Goal: Transaction & Acquisition: Obtain resource

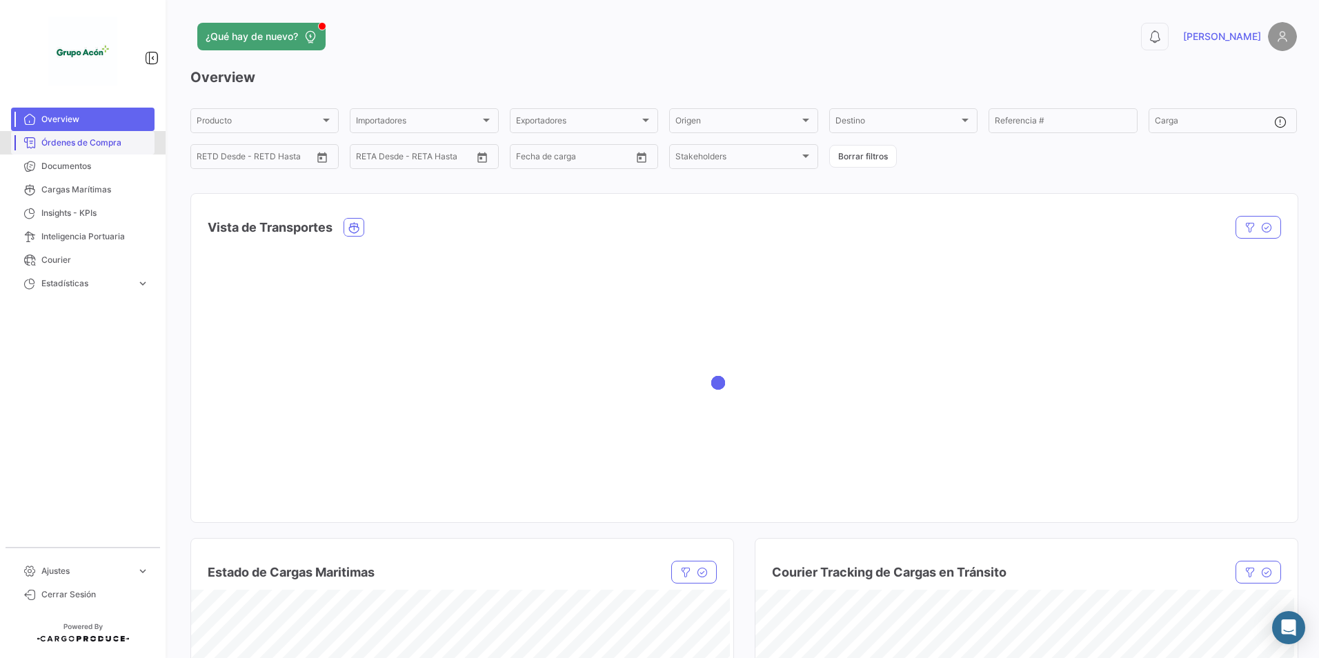
click at [90, 139] on span "Órdenes de Compra" at bounding box center [95, 143] width 108 height 12
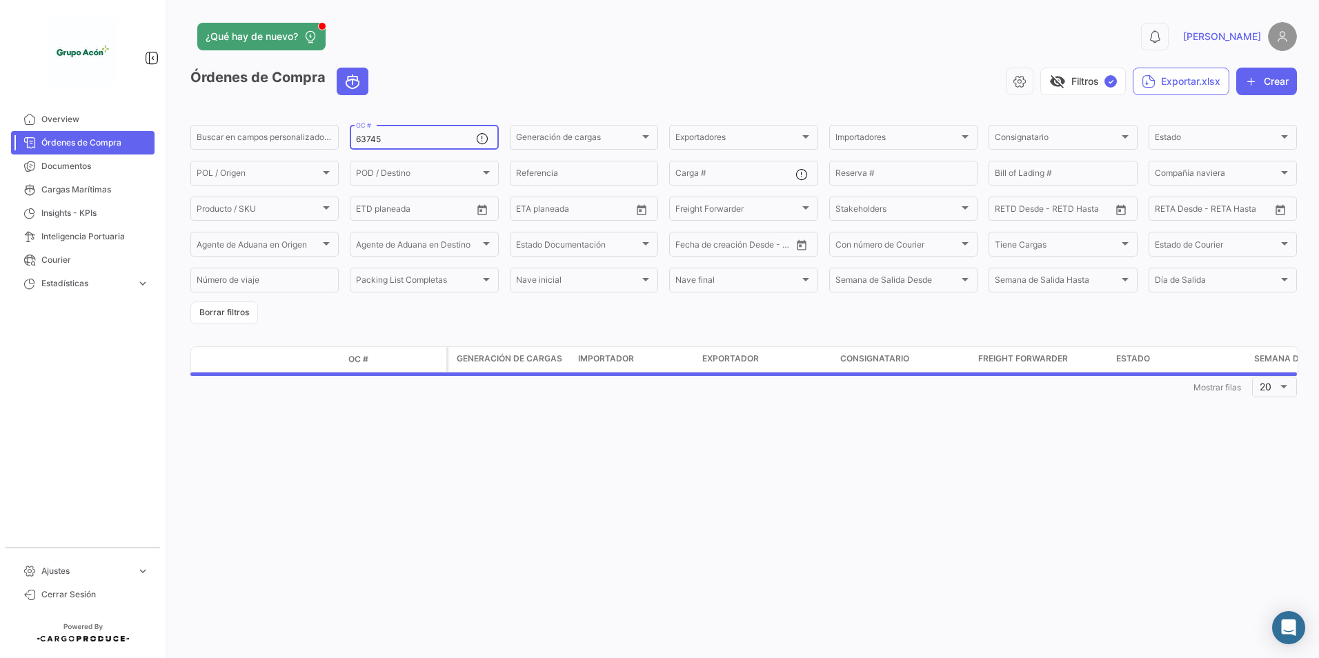
click at [384, 142] on input "63745" at bounding box center [415, 140] width 119 height 10
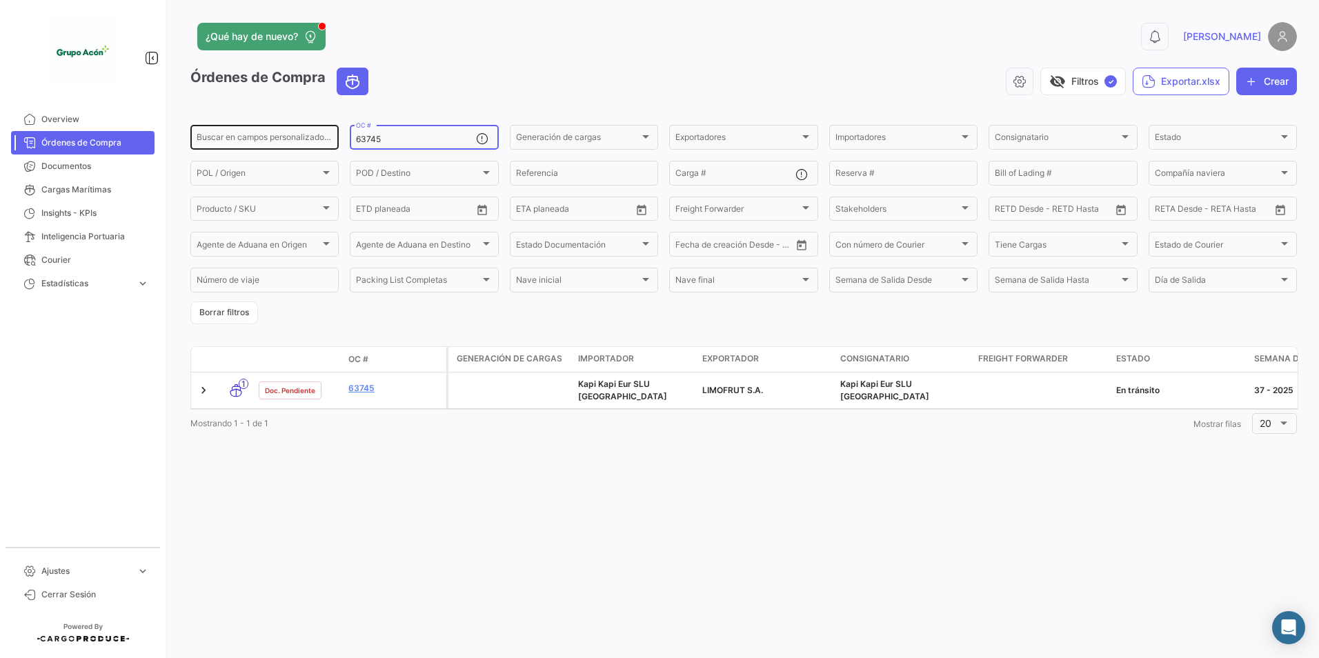
drag, startPoint x: 395, startPoint y: 139, endPoint x: 272, endPoint y: 130, distance: 123.1
click at [0, 0] on div "Buscar en campos personalizados... 63745 OC # Generación de cargas Generación d…" at bounding box center [0, 0] width 0 height 0
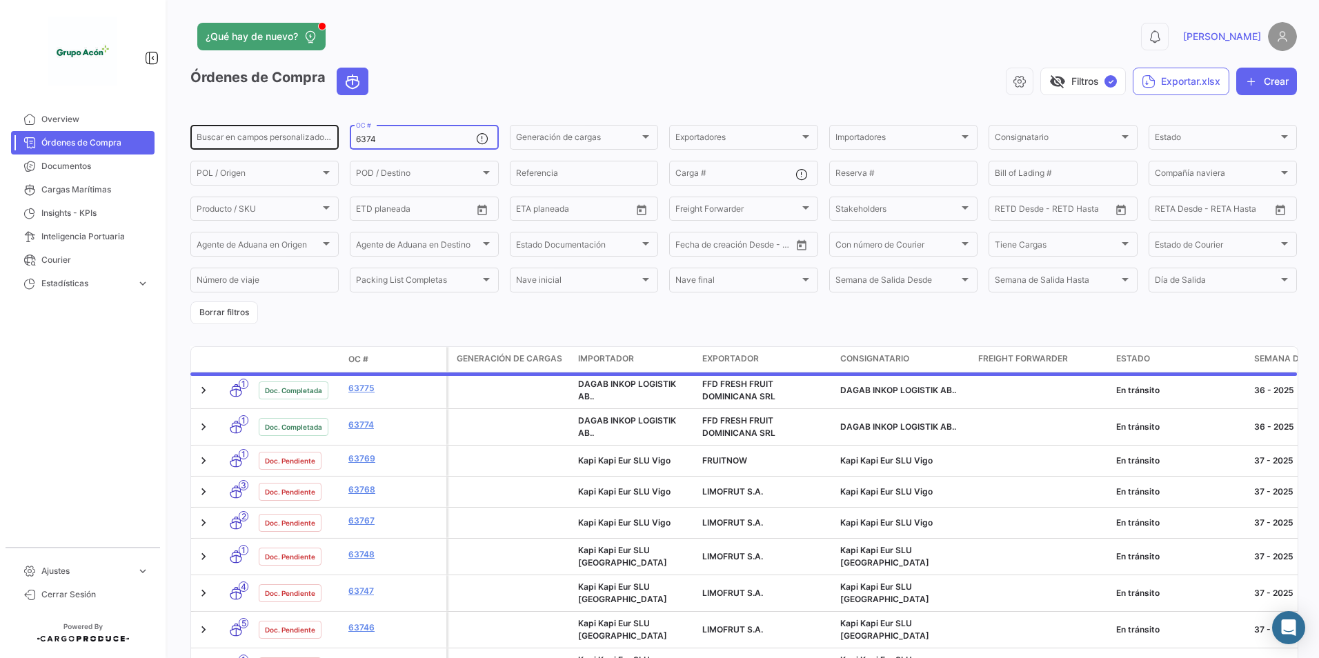
type input "63745"
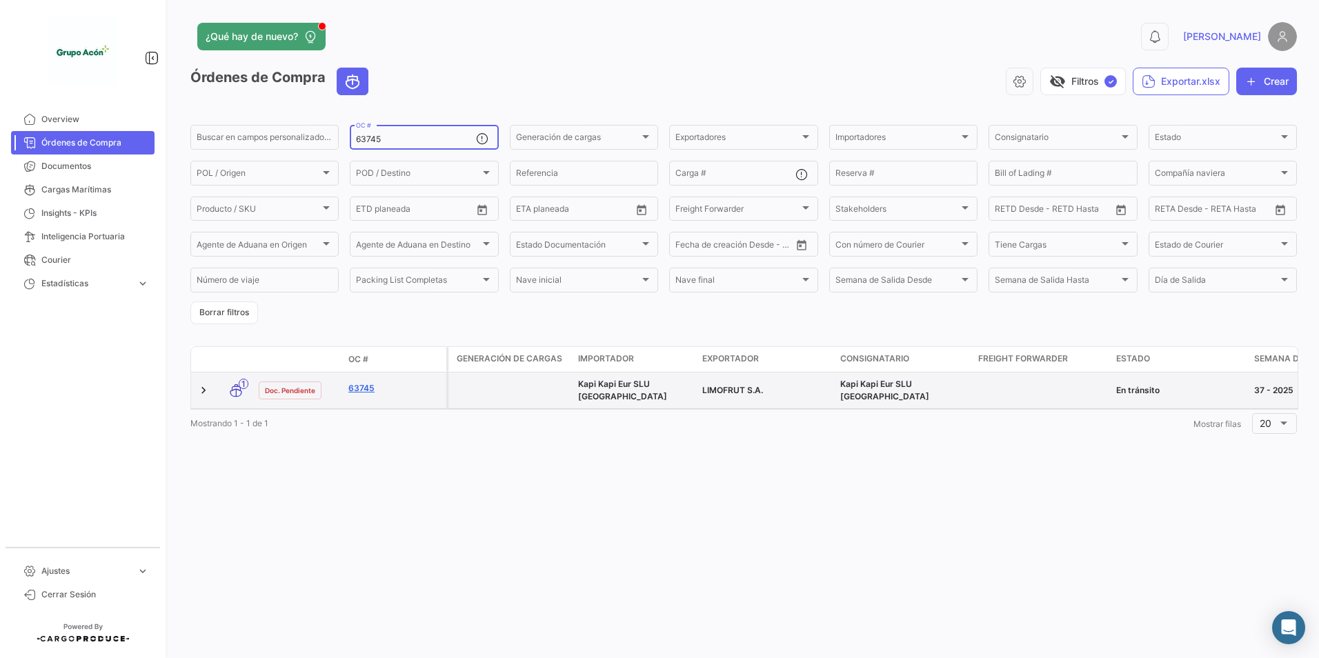
click at [366, 387] on link "63745" at bounding box center [394, 388] width 92 height 12
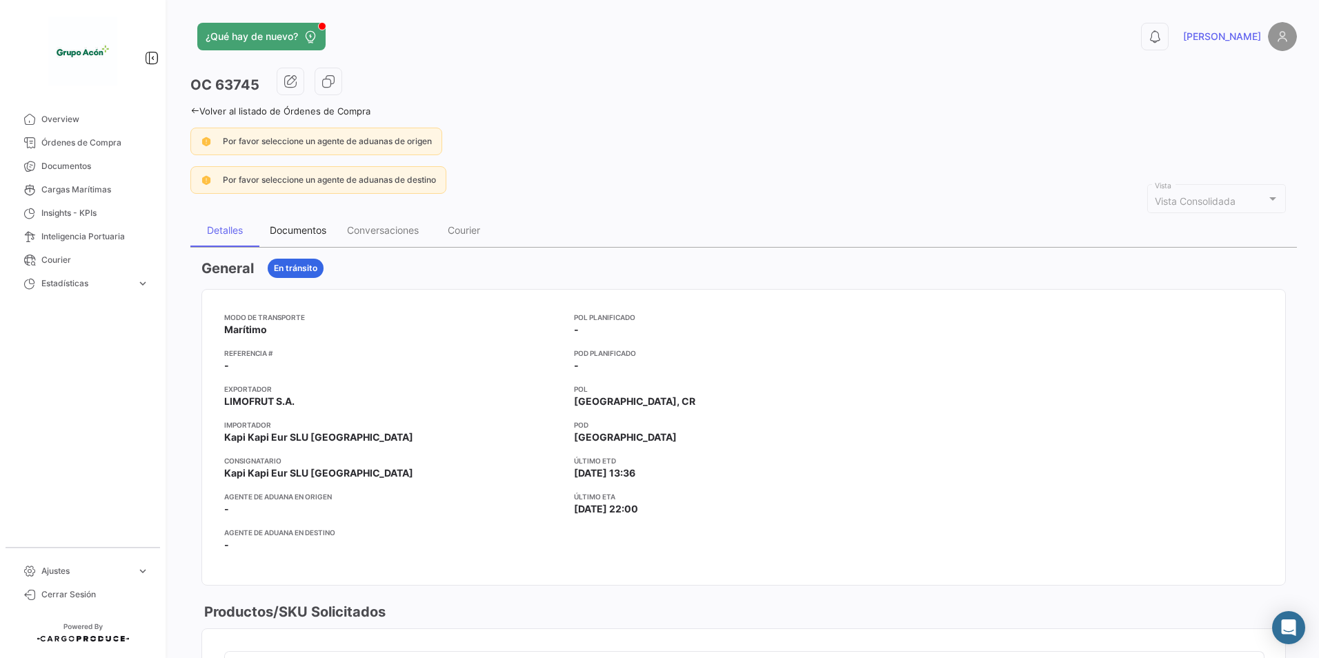
click at [308, 237] on div "Documentos" at bounding box center [297, 230] width 77 height 33
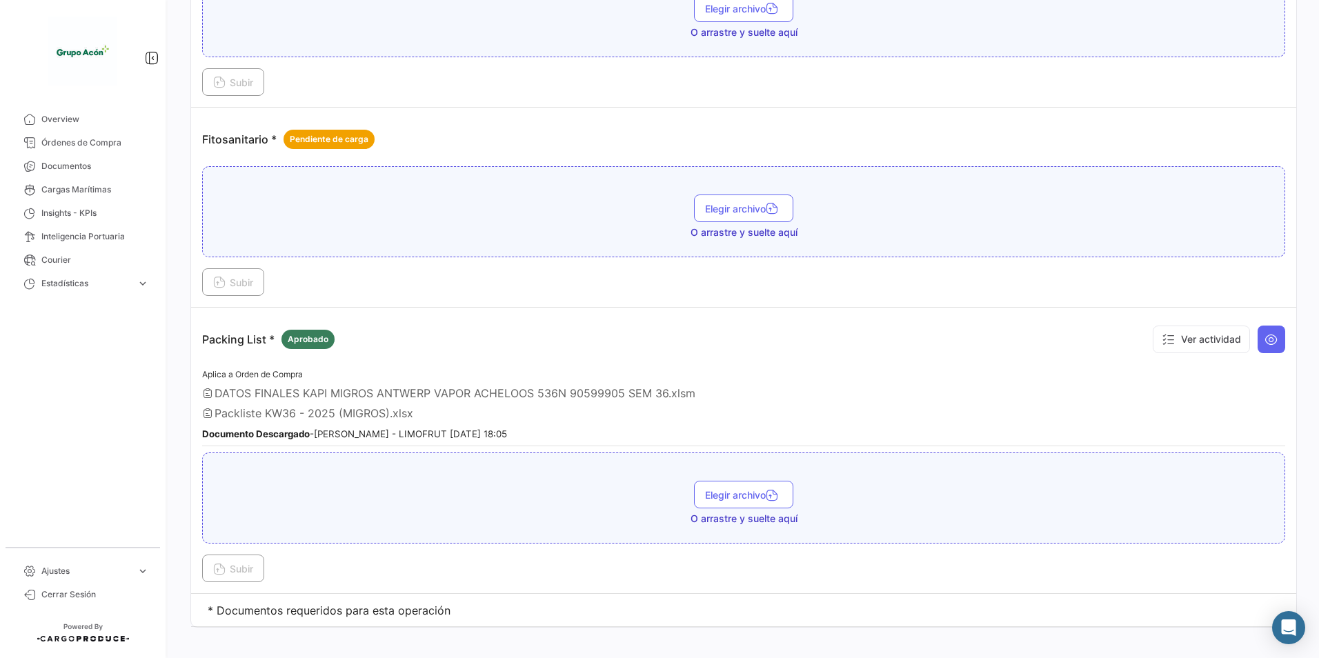
scroll to position [710, 0]
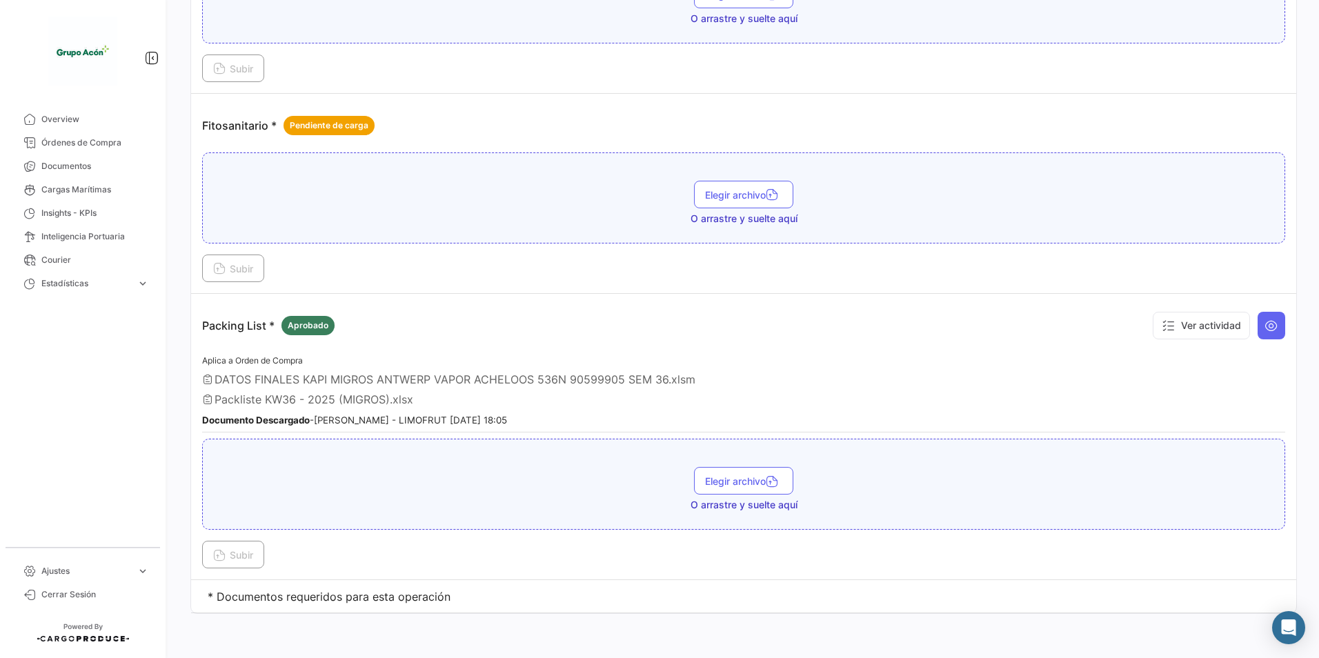
click at [244, 403] on span "Packliste KW36 - 2025 (MIGROS).xlsx" at bounding box center [314, 400] width 199 height 14
click at [1267, 325] on icon at bounding box center [1271, 326] width 14 height 14
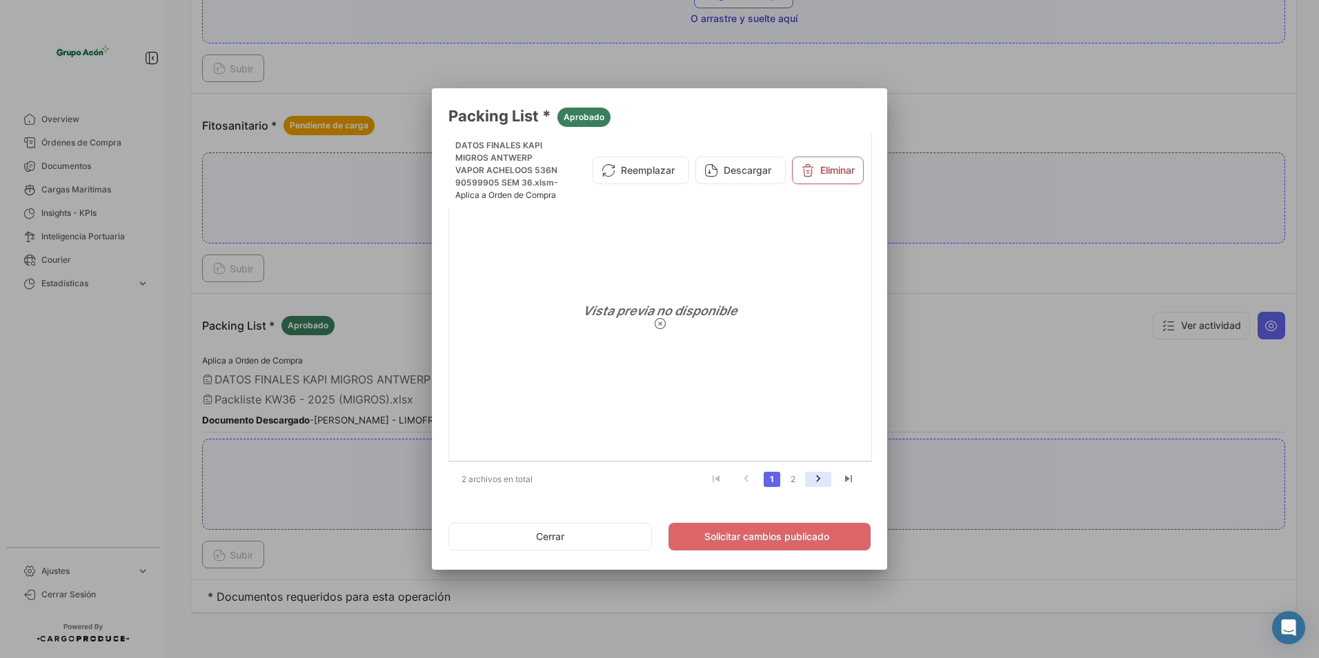
click at [814, 481] on icon "go to next page" at bounding box center [818, 481] width 18 height 17
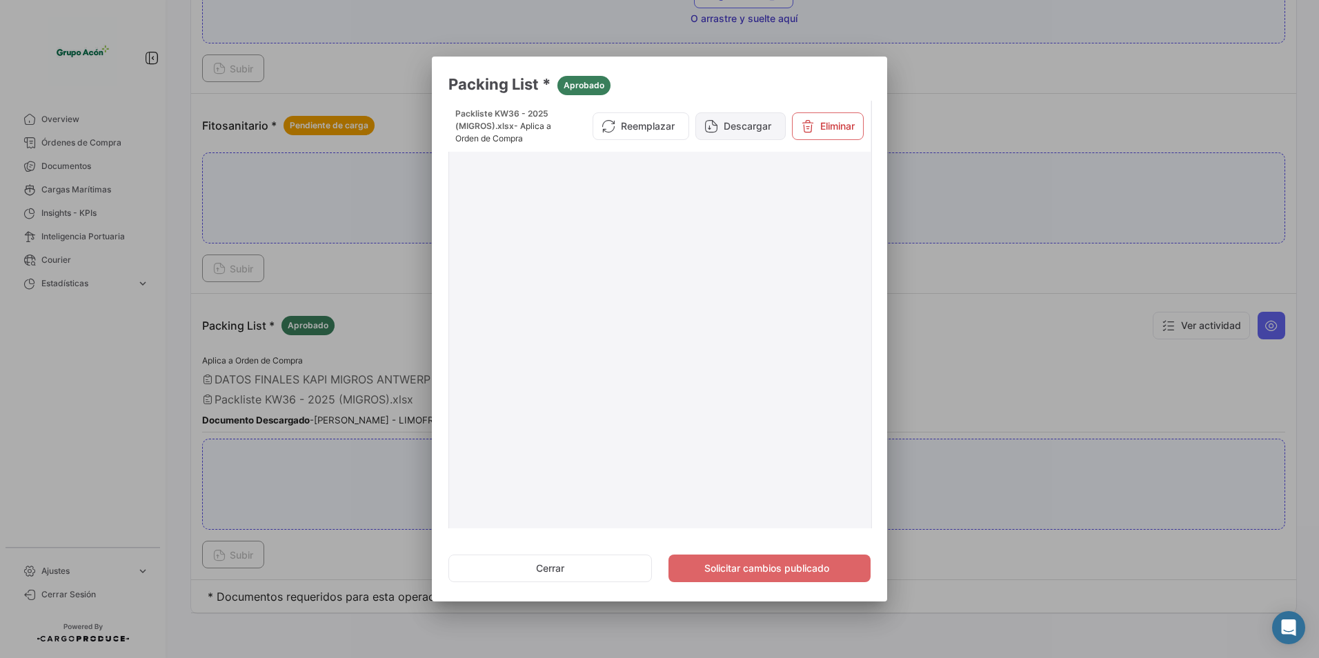
click at [747, 126] on button "Descargar" at bounding box center [740, 126] width 90 height 28
click at [726, 126] on button "Descargar" at bounding box center [740, 126] width 90 height 28
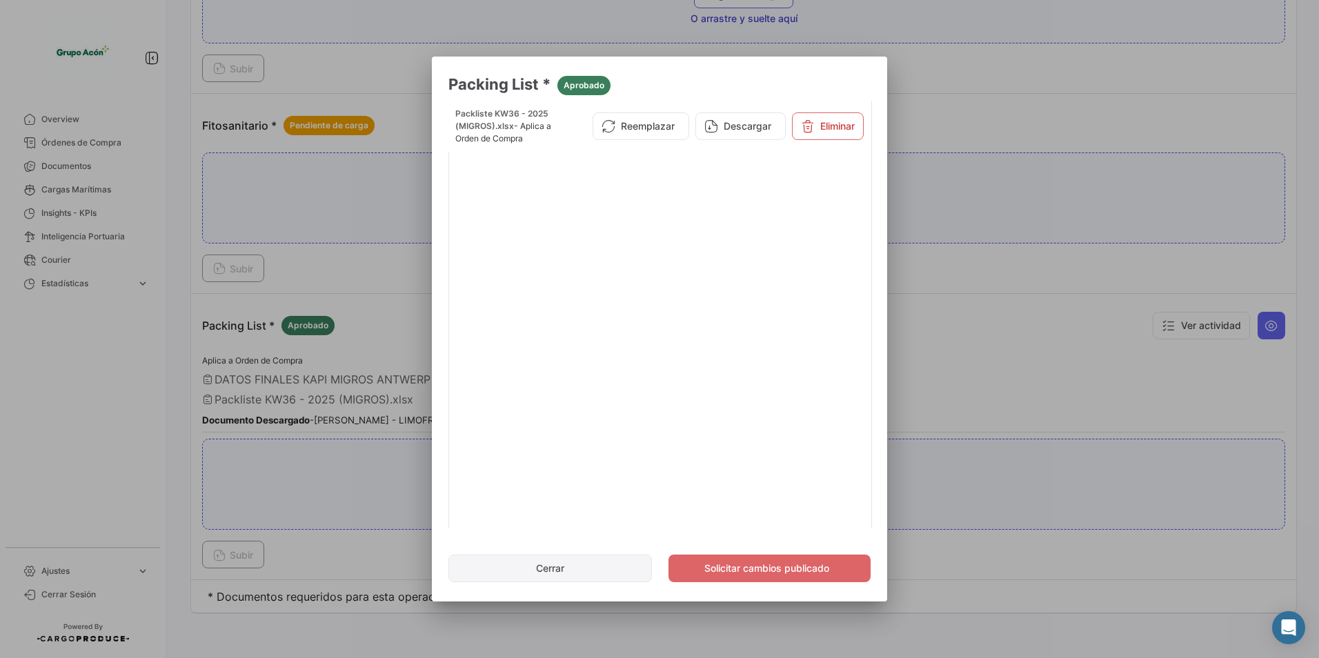
click at [535, 566] on button "Cerrar" at bounding box center [549, 569] width 203 height 28
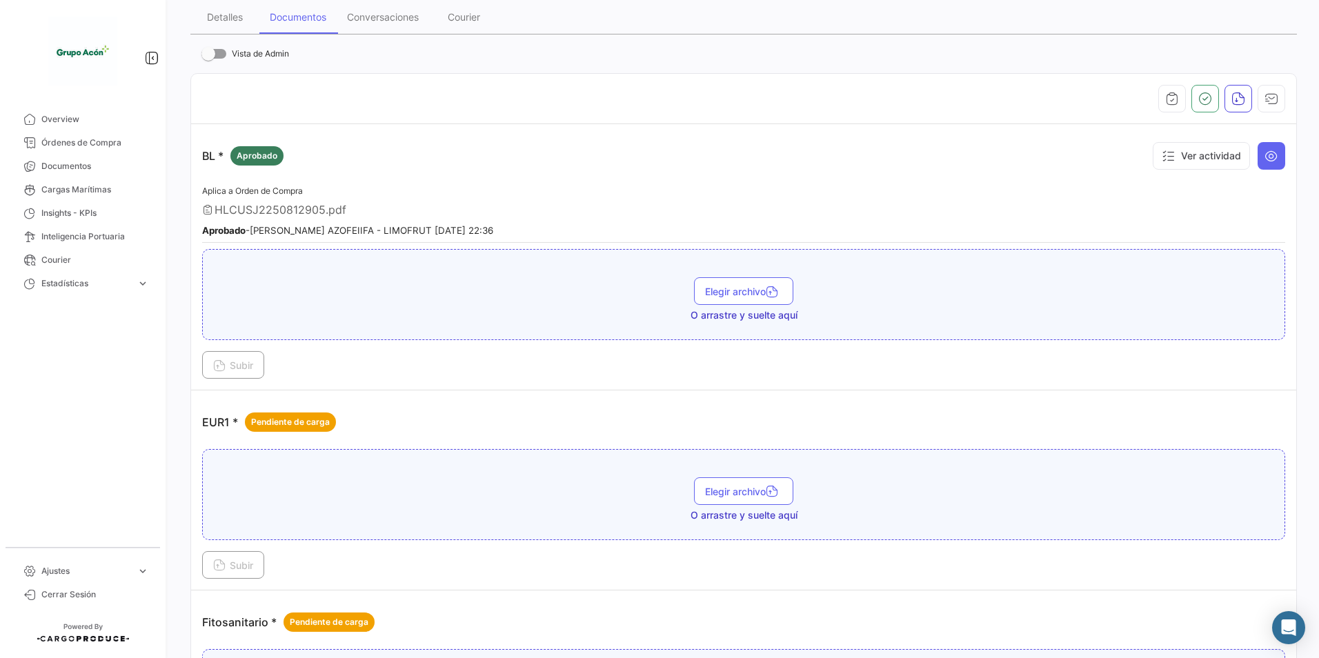
scroll to position [89, 0]
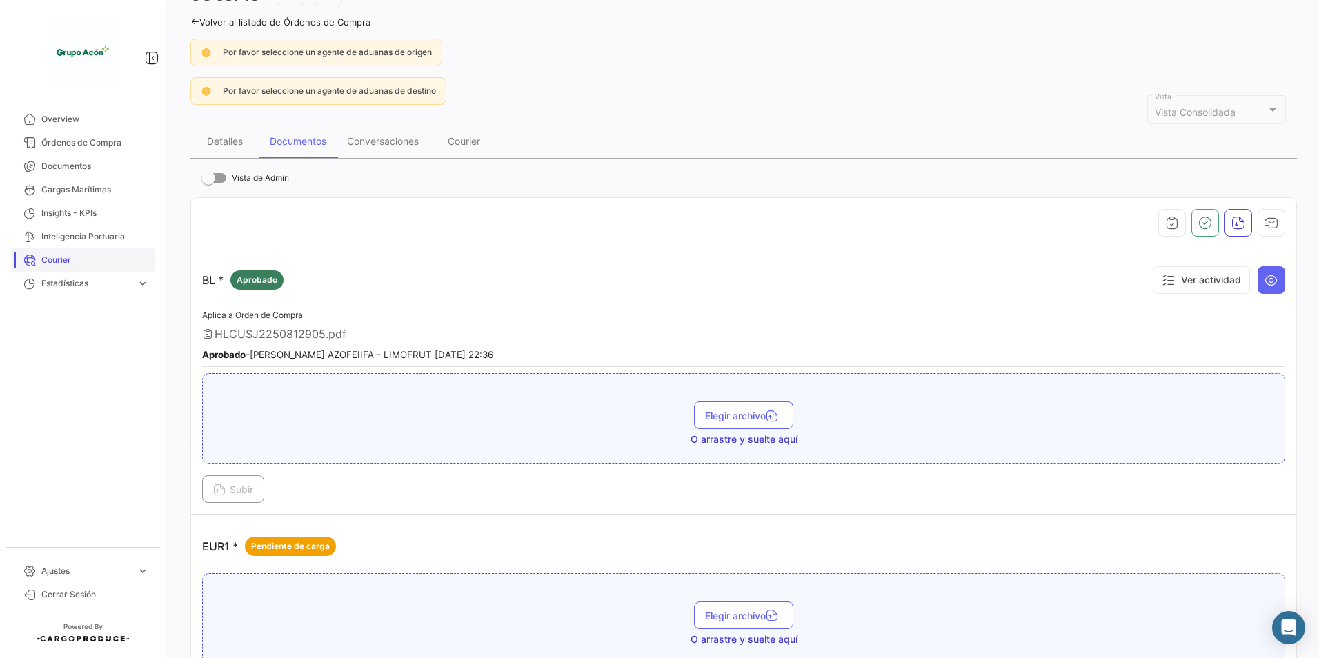
click at [66, 252] on link "Courier" at bounding box center [82, 259] width 143 height 23
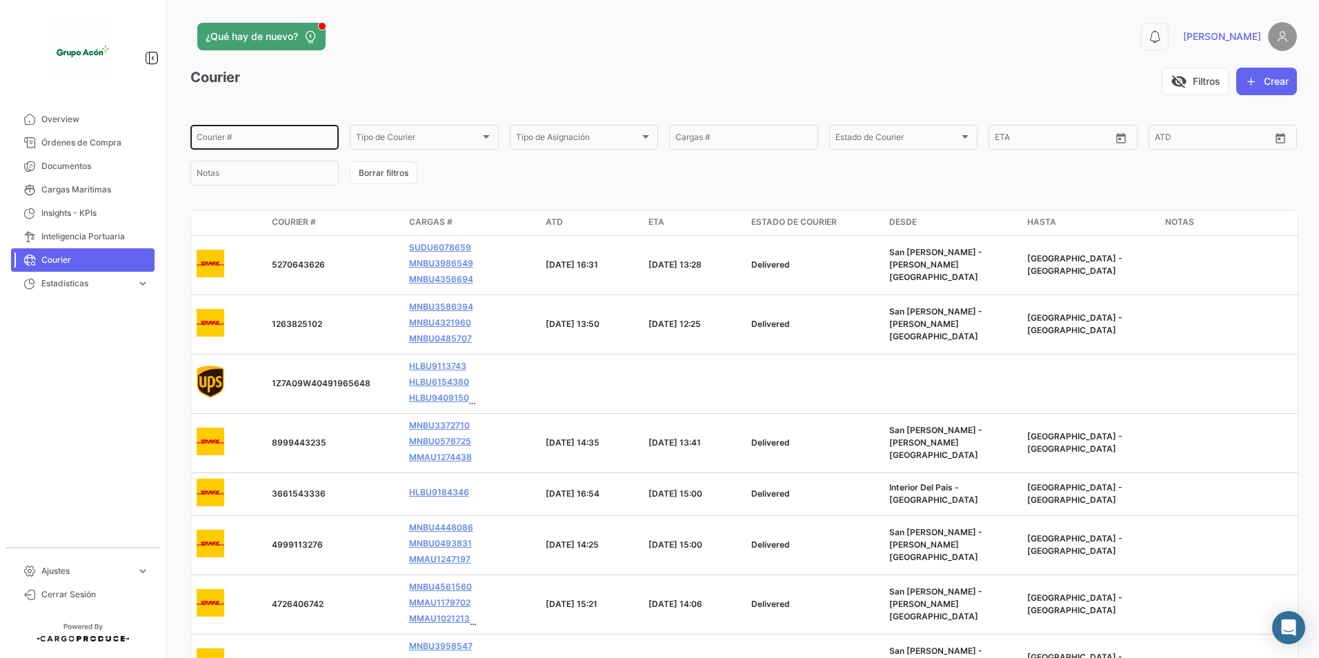
click at [270, 136] on input "Courier #" at bounding box center [265, 140] width 136 height 10
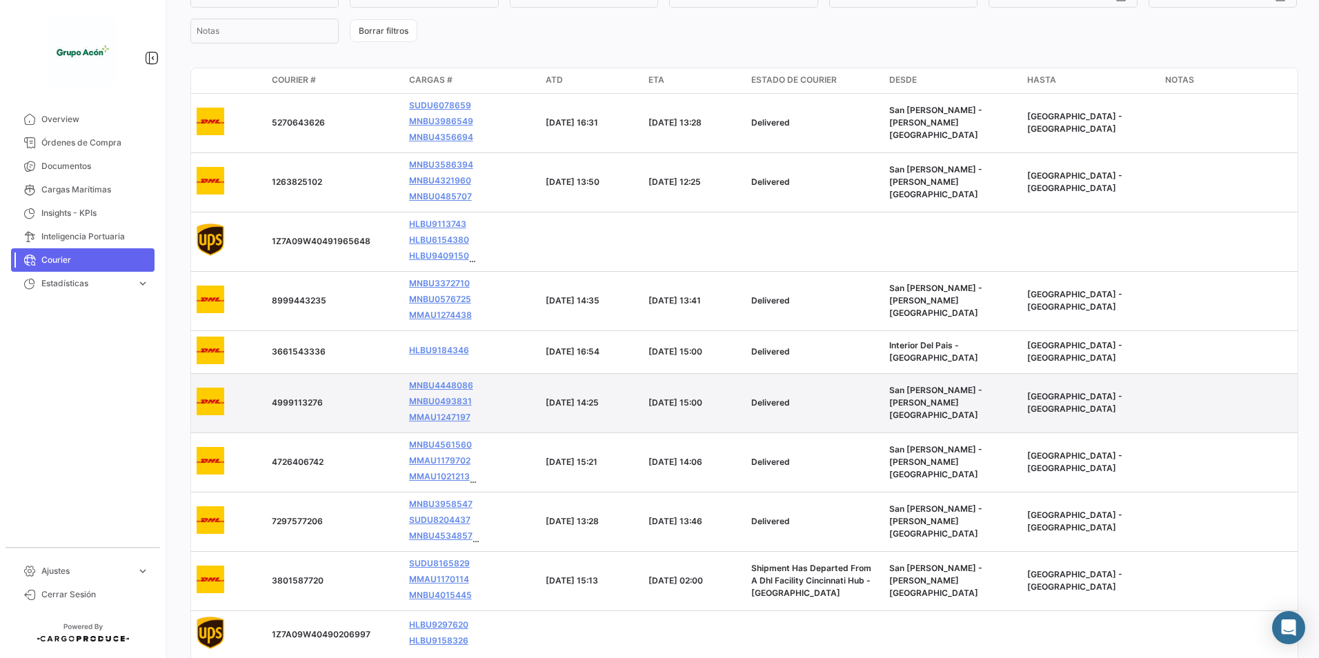
scroll to position [215, 0]
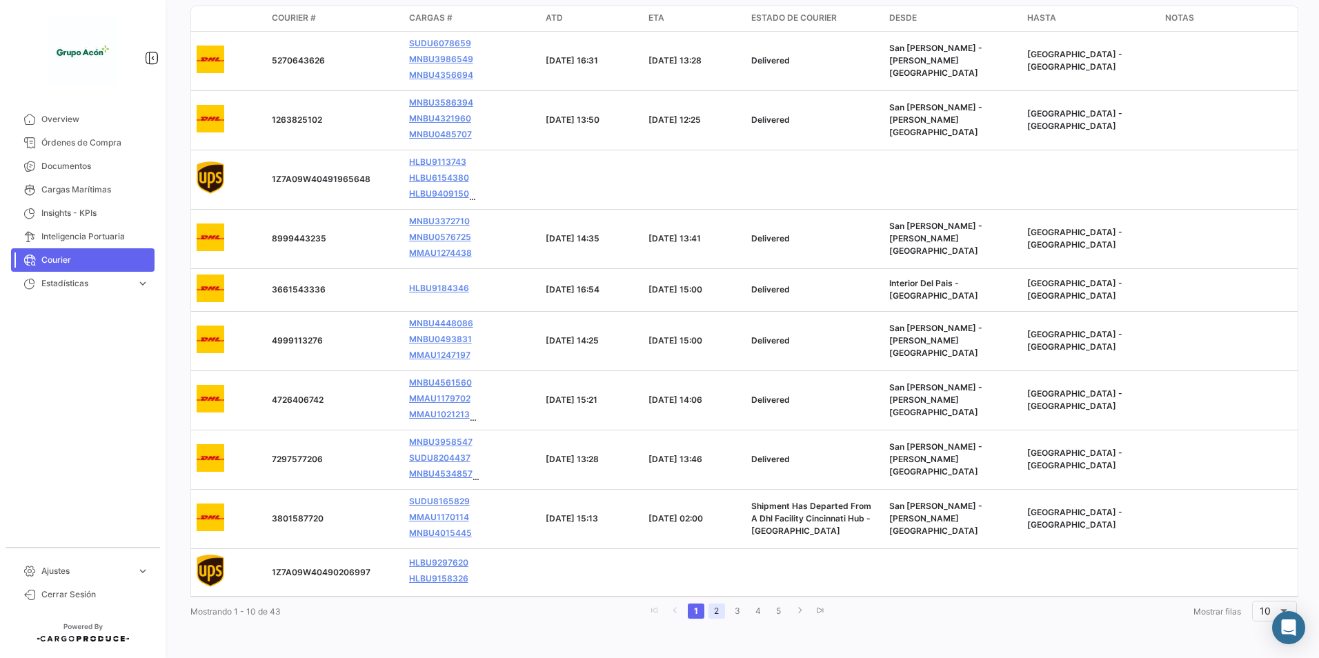
click at [708, 615] on link "2" at bounding box center [716, 611] width 17 height 15
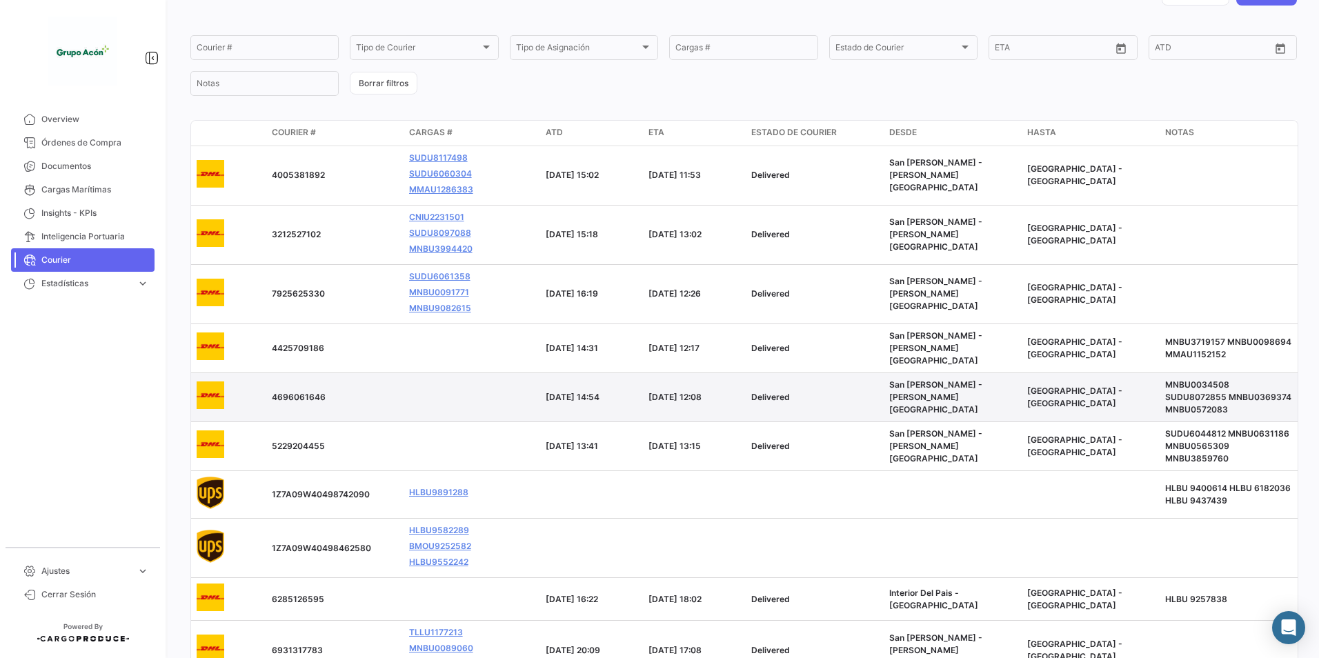
scroll to position [0, 0]
